Goal: Task Accomplishment & Management: Complete application form

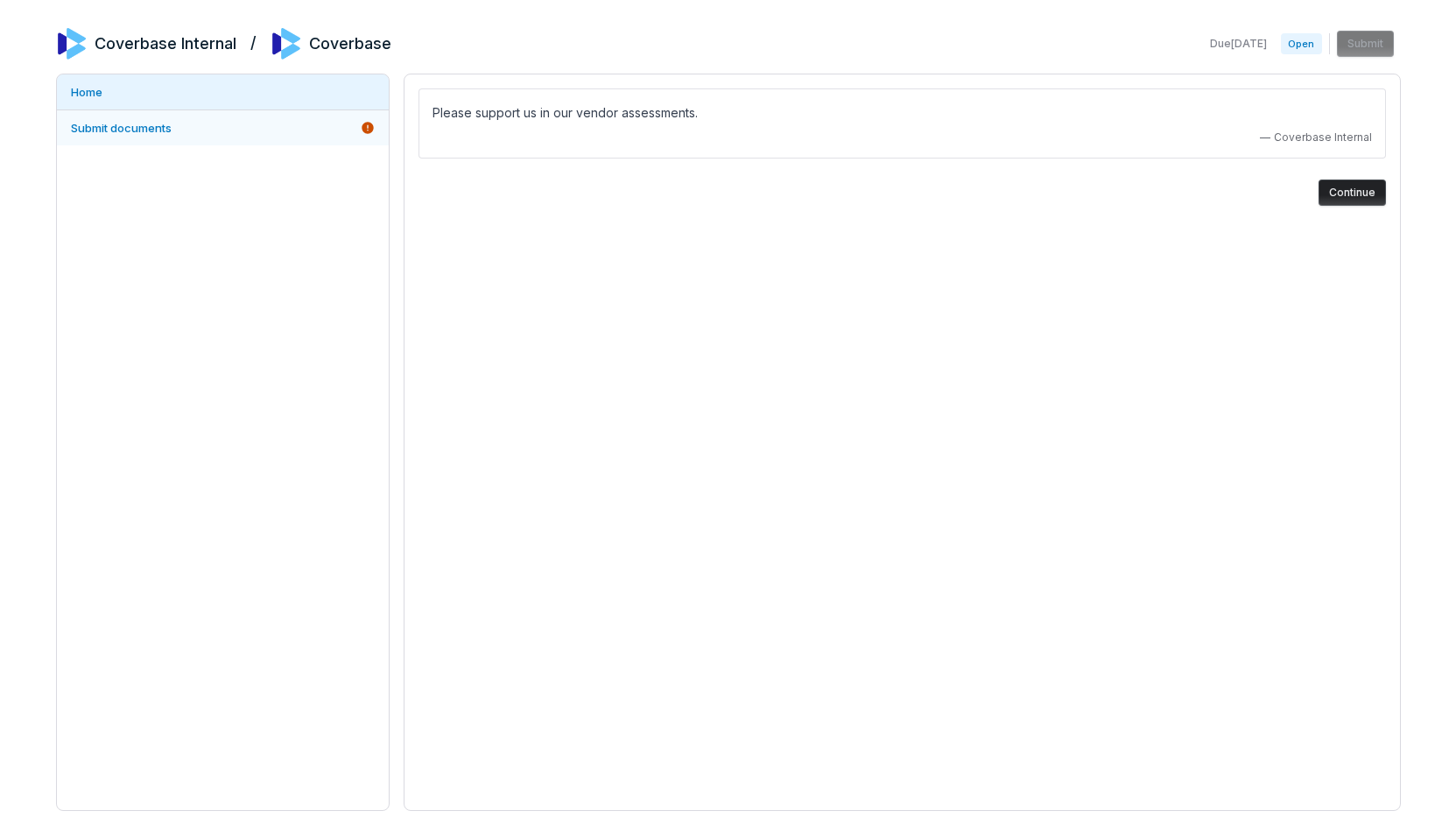
click at [223, 141] on link "Submit documents" at bounding box center [223, 127] width 332 height 35
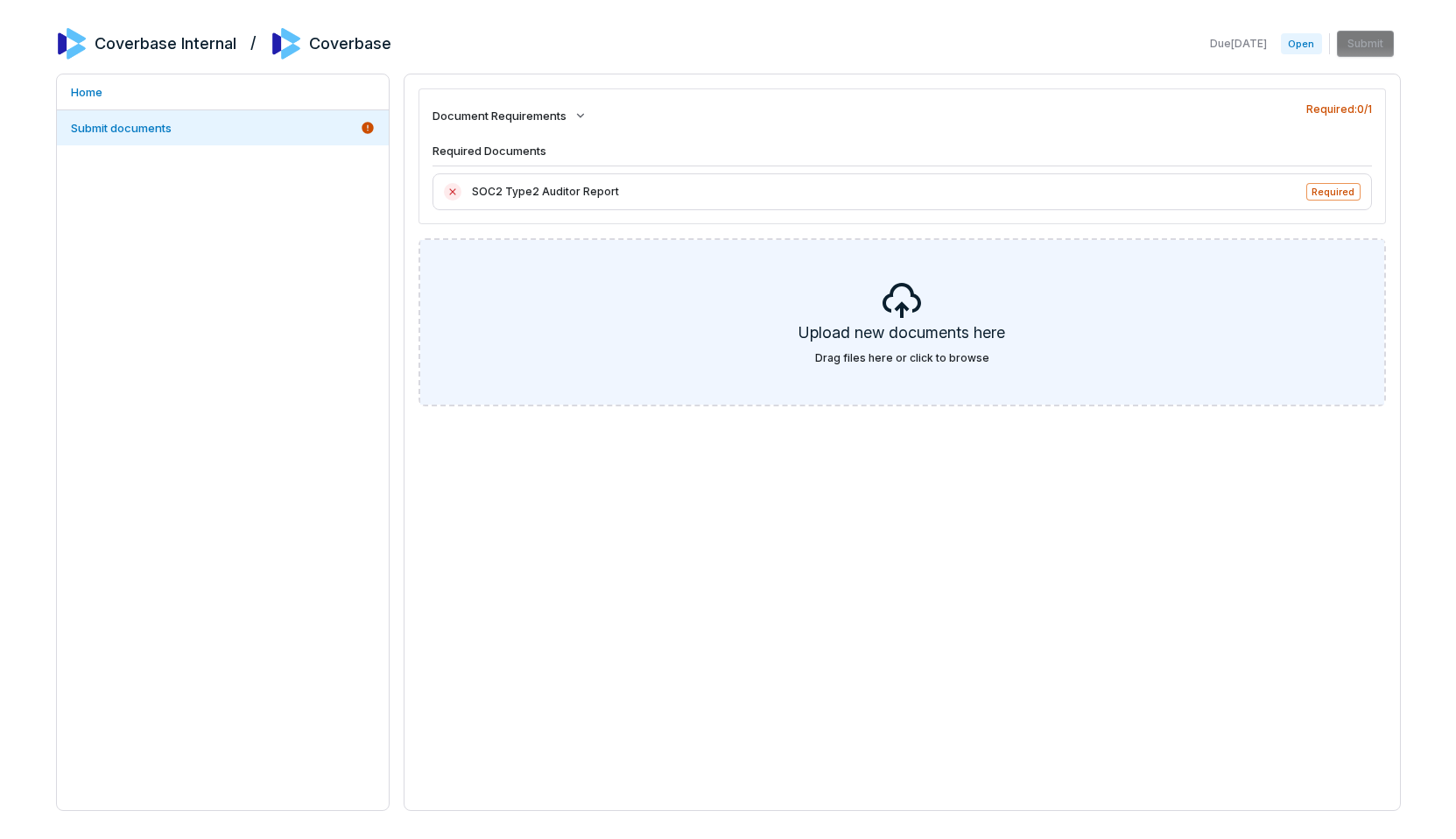
click at [812, 277] on div "Upload new documents here Drag files here or click to browse" at bounding box center [902, 322] width 964 height 164
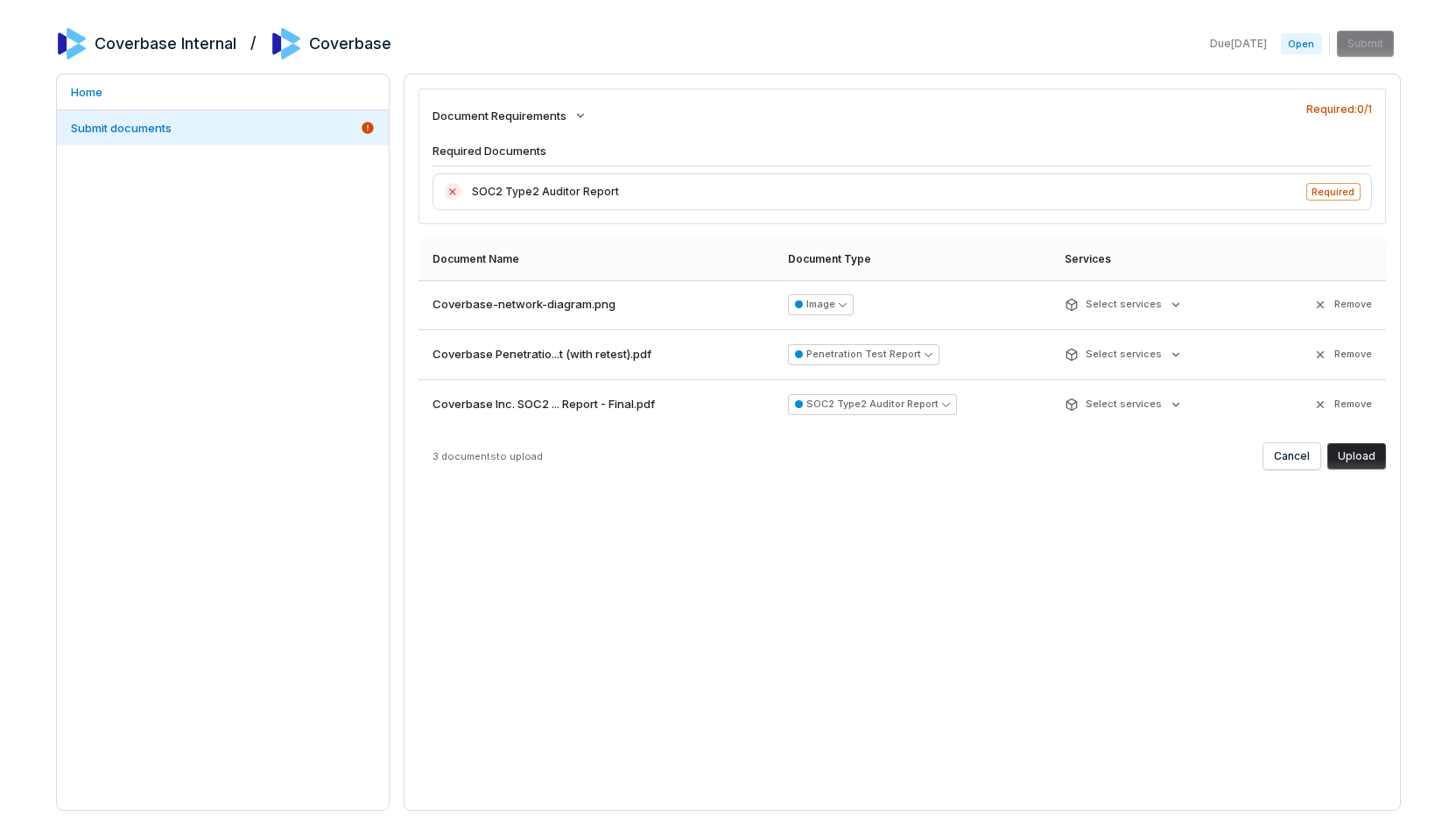
click at [1339, 456] on button "Upload" at bounding box center [1357, 456] width 59 height 26
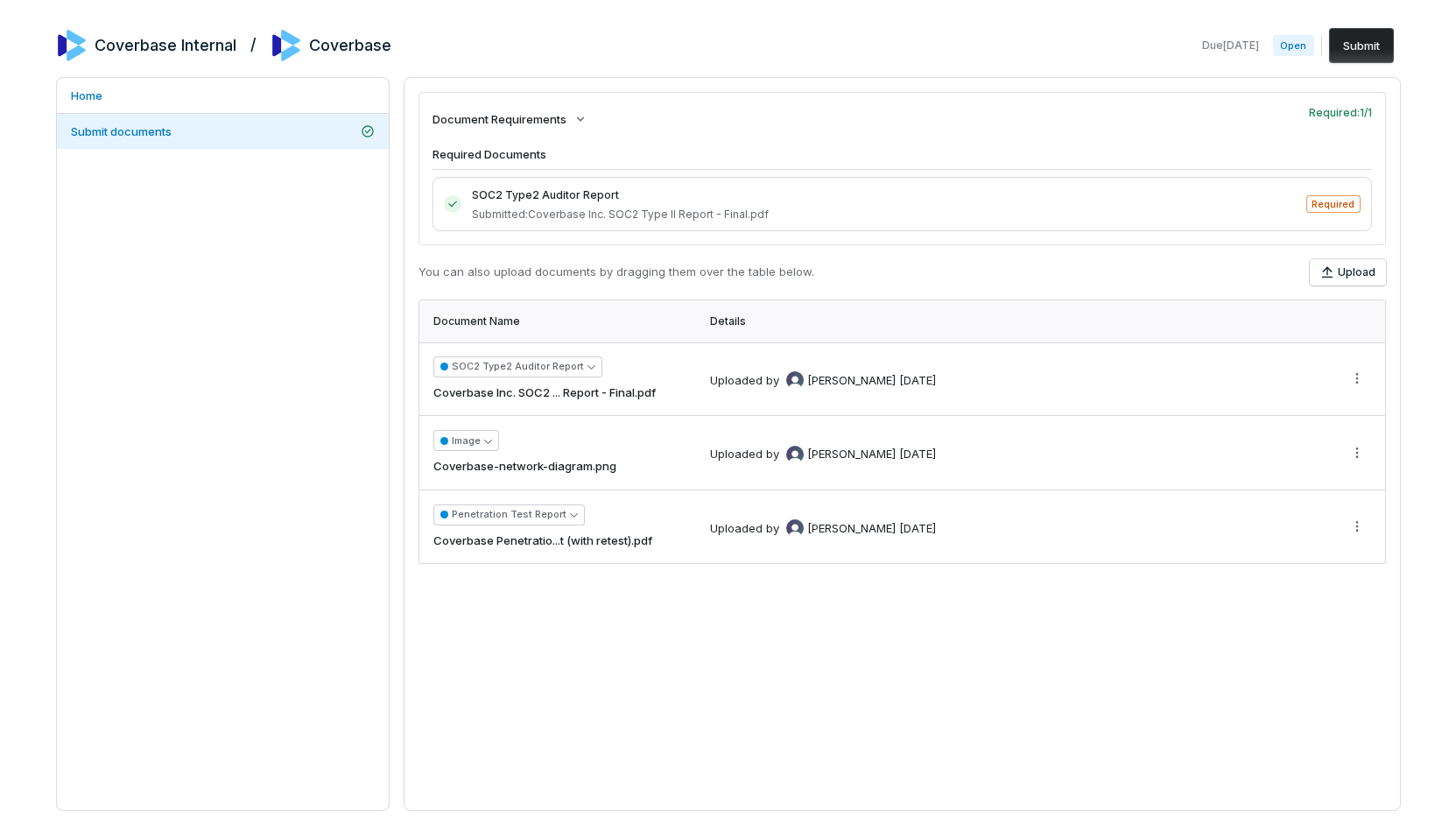
click at [1351, 52] on button "Submit" at bounding box center [1361, 45] width 65 height 35
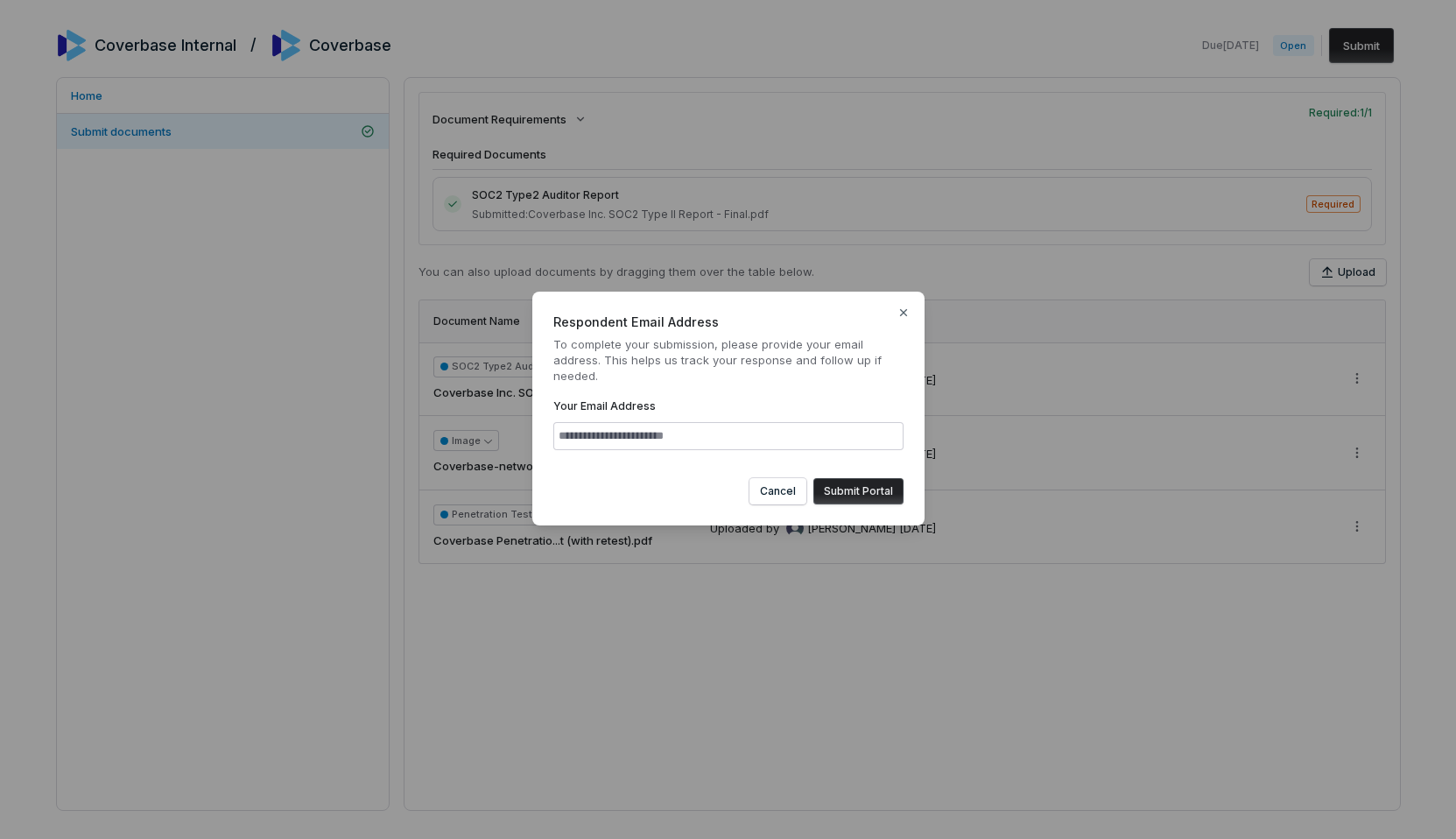
click at [662, 430] on input "Your Email Address" at bounding box center [728, 435] width 350 height 28
type input "**********"
click at [813, 478] on button "Submit Portal" at bounding box center [858, 491] width 90 height 26
